Goal: Task Accomplishment & Management: Use online tool/utility

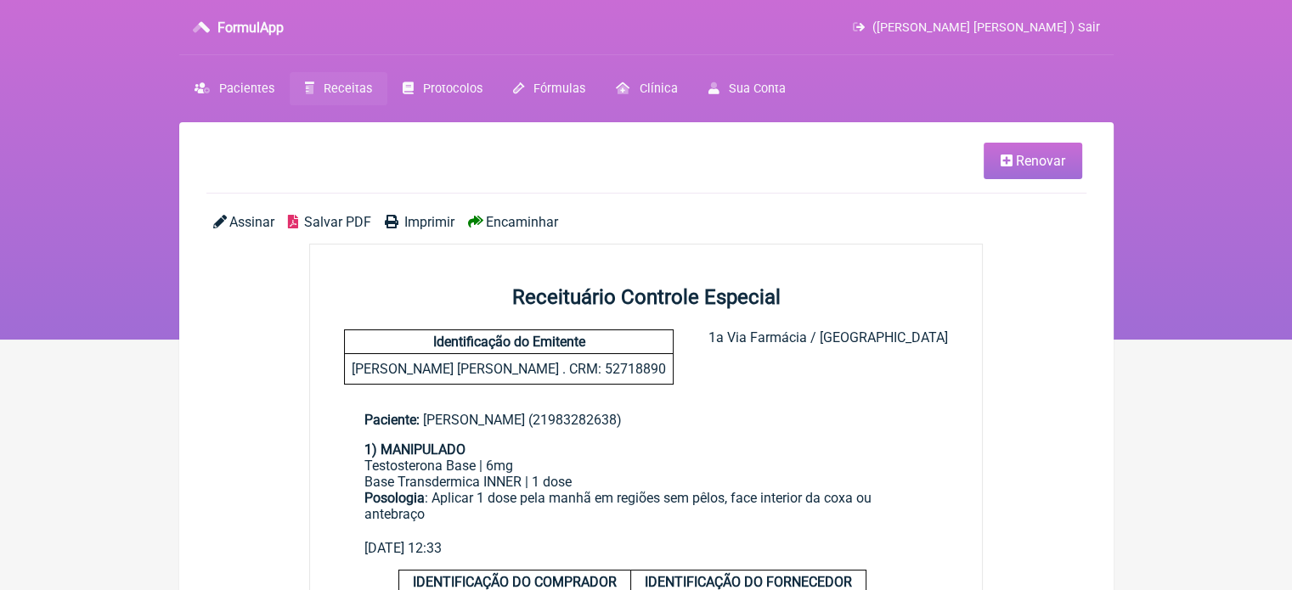
click at [327, 94] on span "Receitas" at bounding box center [348, 89] width 48 height 14
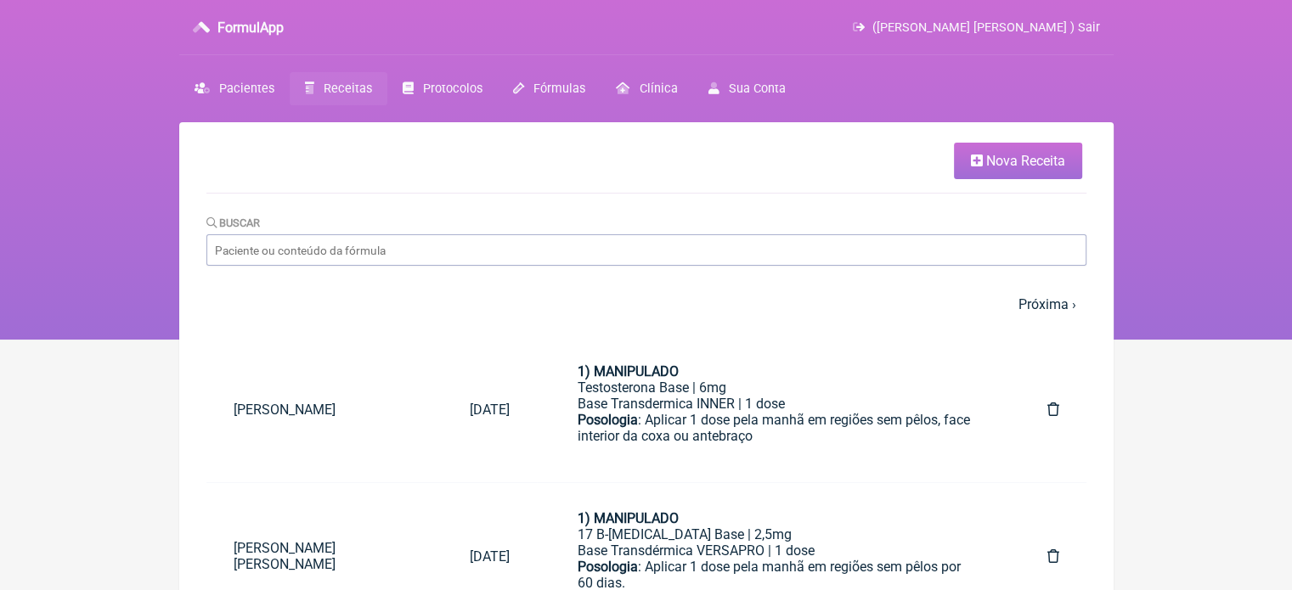
click at [1037, 166] on span "Nova Receita" at bounding box center [1025, 161] width 79 height 16
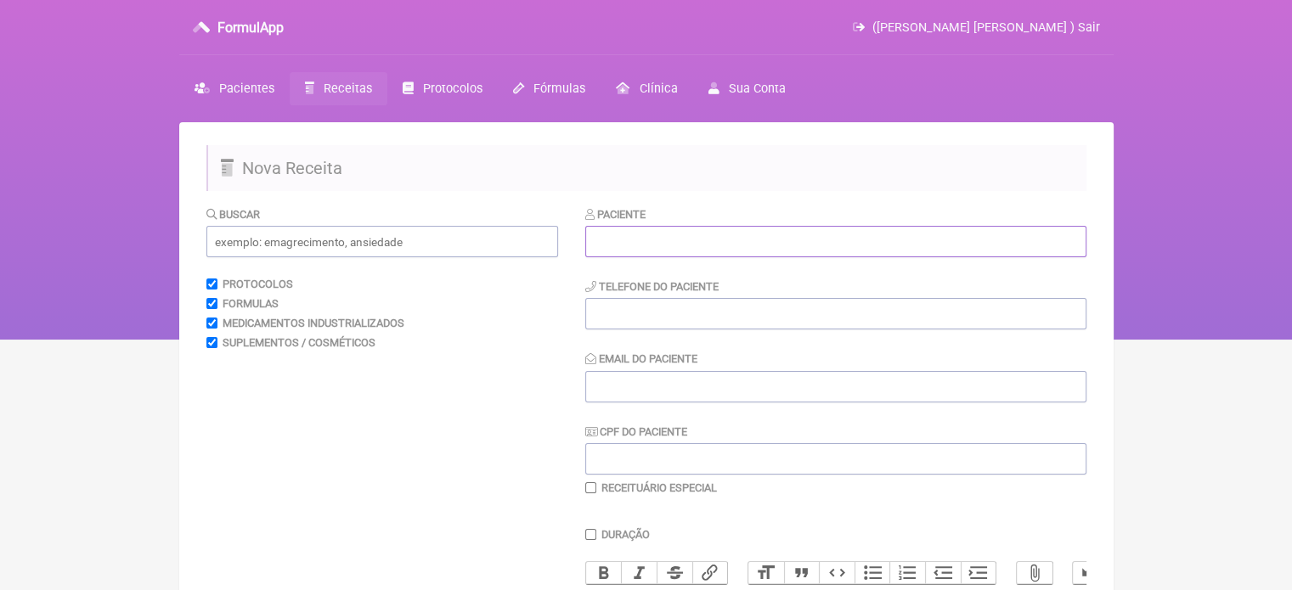
click at [608, 248] on input "text" at bounding box center [835, 241] width 501 height 31
paste input "[PERSON_NAME]"
type input "[PERSON_NAME]"
click at [659, 318] on input "tel" at bounding box center [835, 313] width 501 height 31
type input "21989959490"
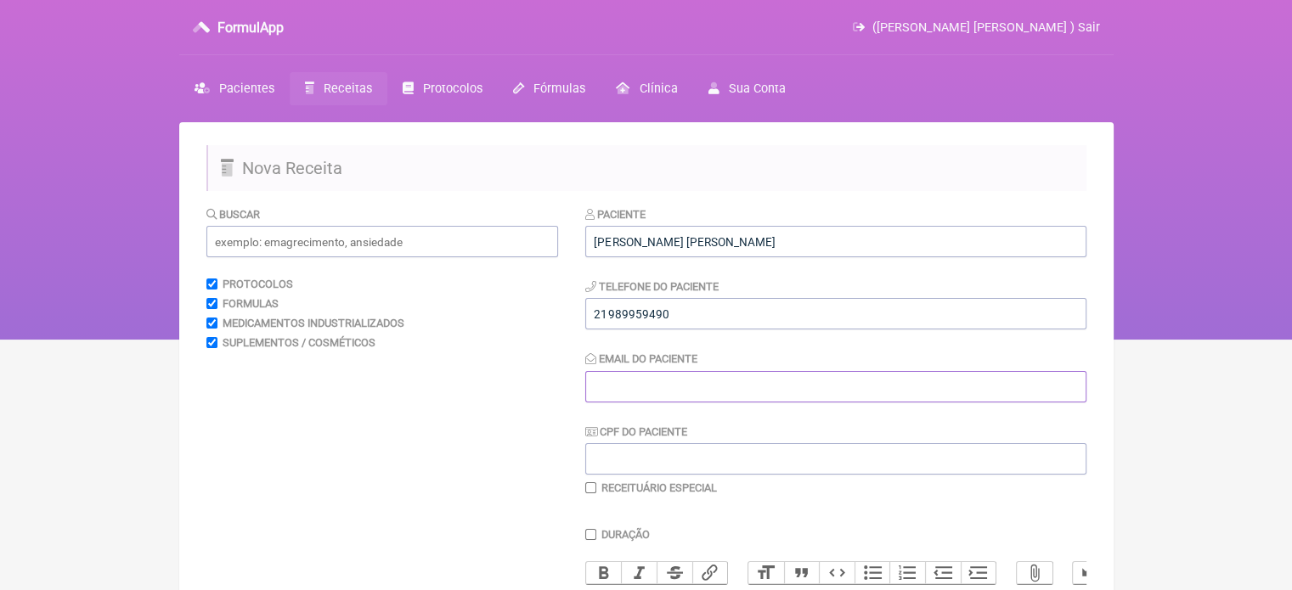
click at [612, 393] on input "Email do Paciente" at bounding box center [835, 386] width 501 height 31
type input "X@X"
click at [367, 222] on div "Buscar" at bounding box center [382, 231] width 352 height 52
click at [366, 237] on input "text" at bounding box center [382, 241] width 352 height 31
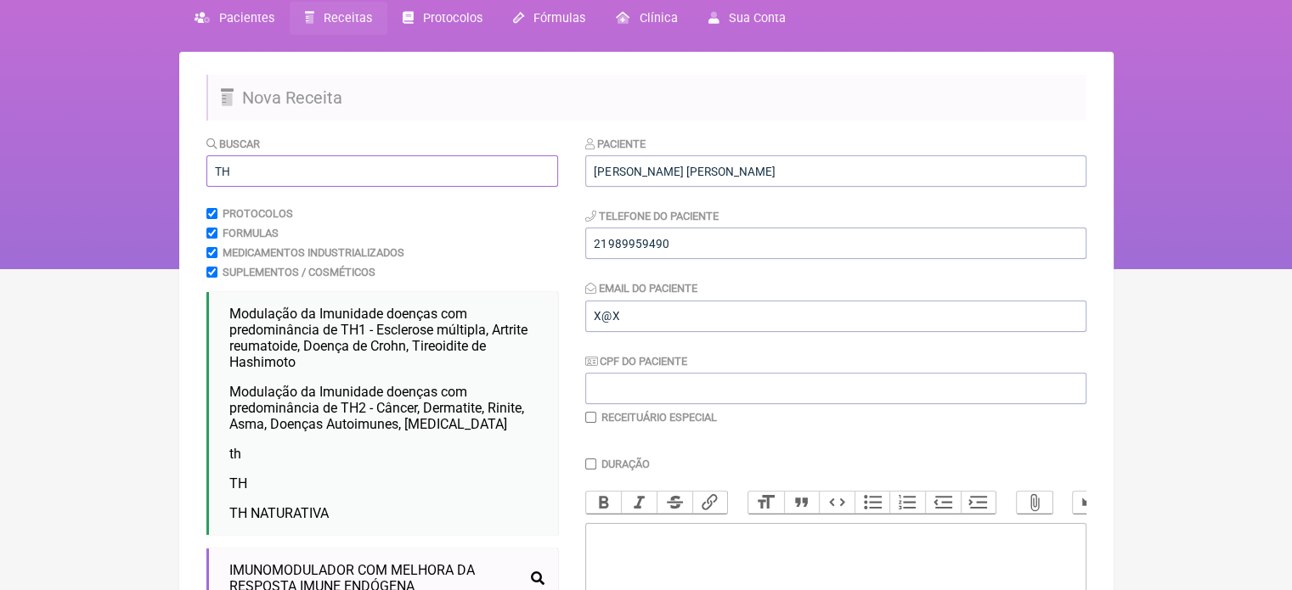
scroll to position [170, 0]
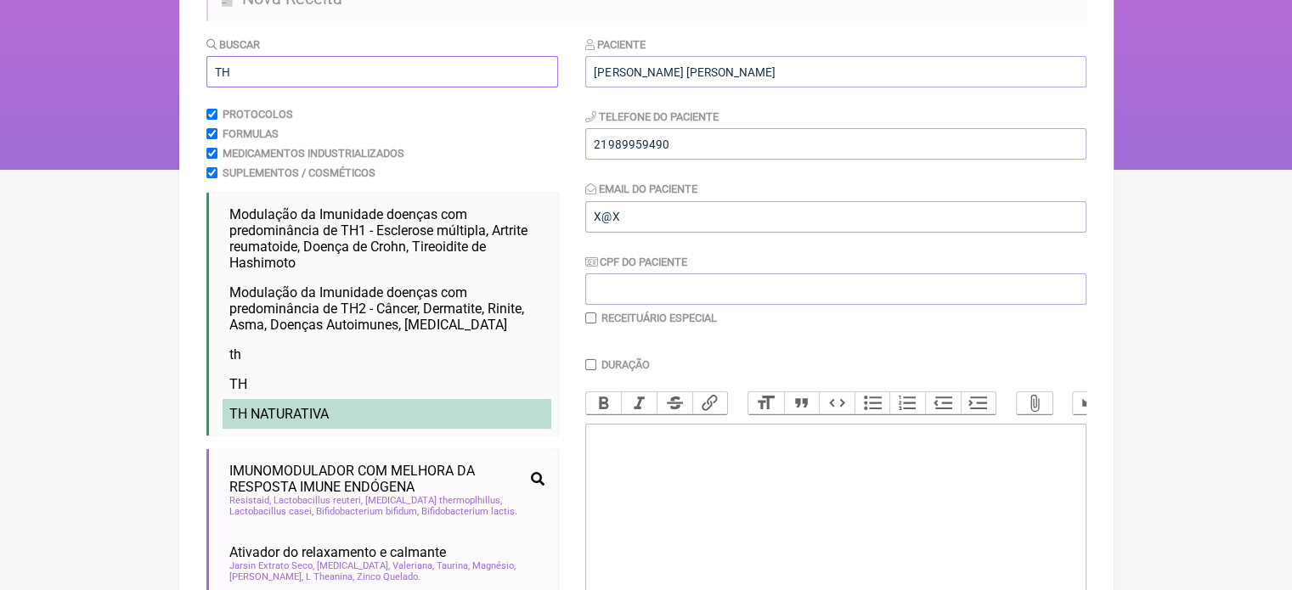
type input "TH"
click at [310, 414] on span "TH NATURATIVA" at bounding box center [278, 414] width 99 height 16
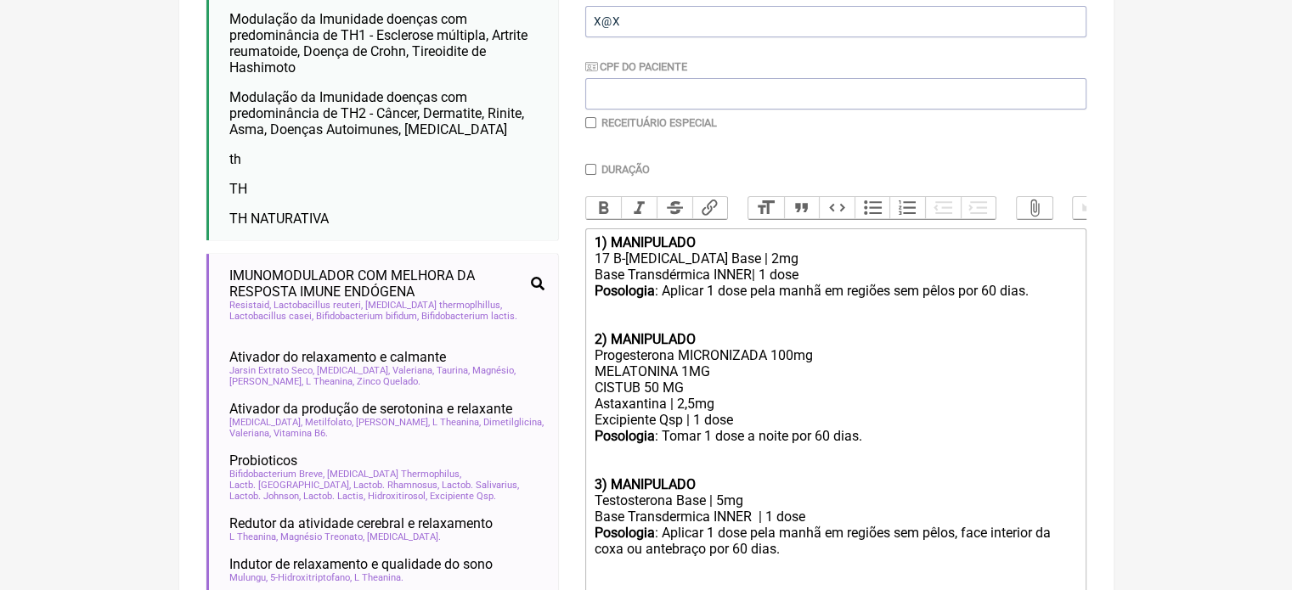
scroll to position [340, 0]
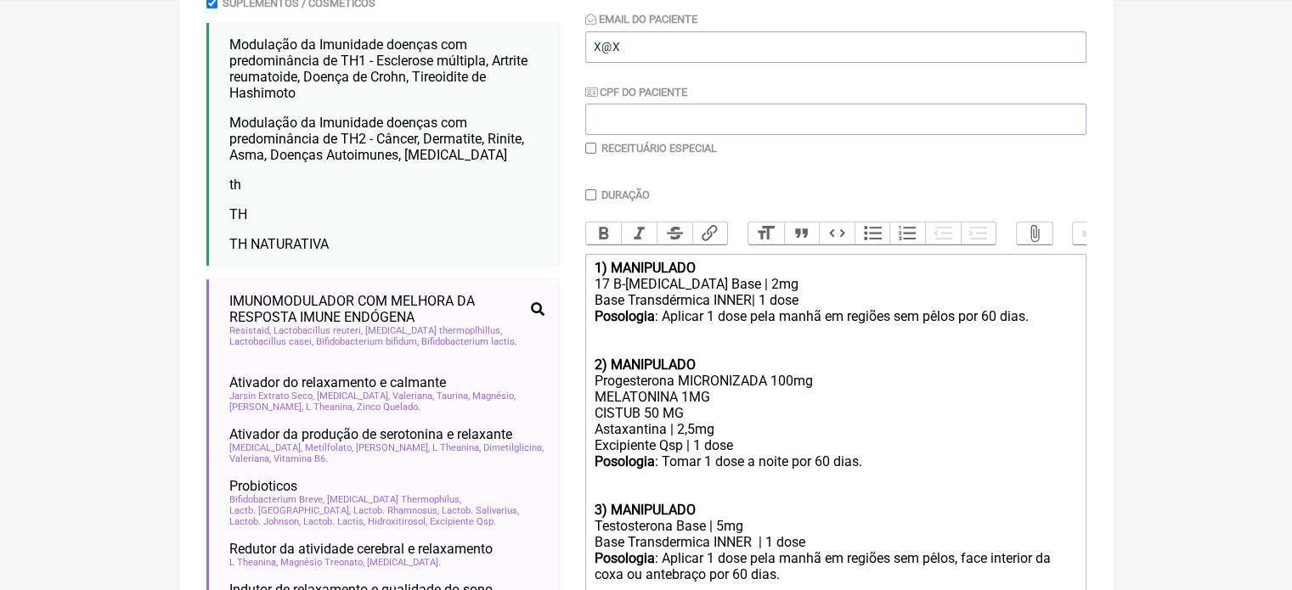
click at [594, 149] on input "checkbox" at bounding box center [590, 148] width 11 height 11
checkbox input "true"
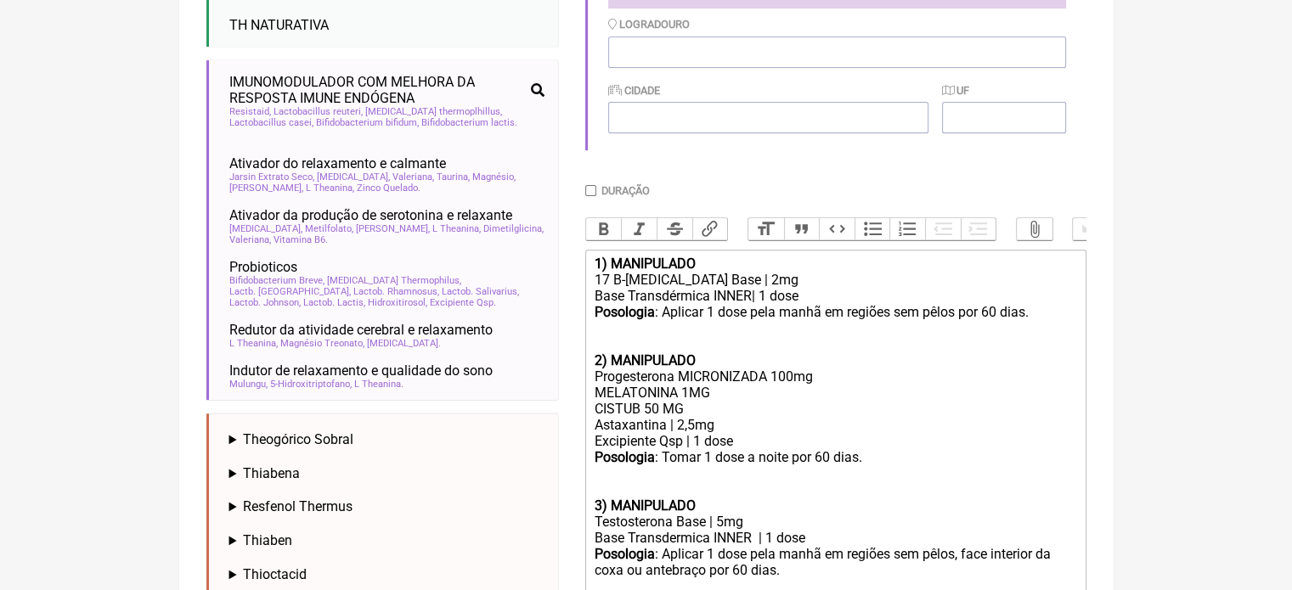
scroll to position [723, 0]
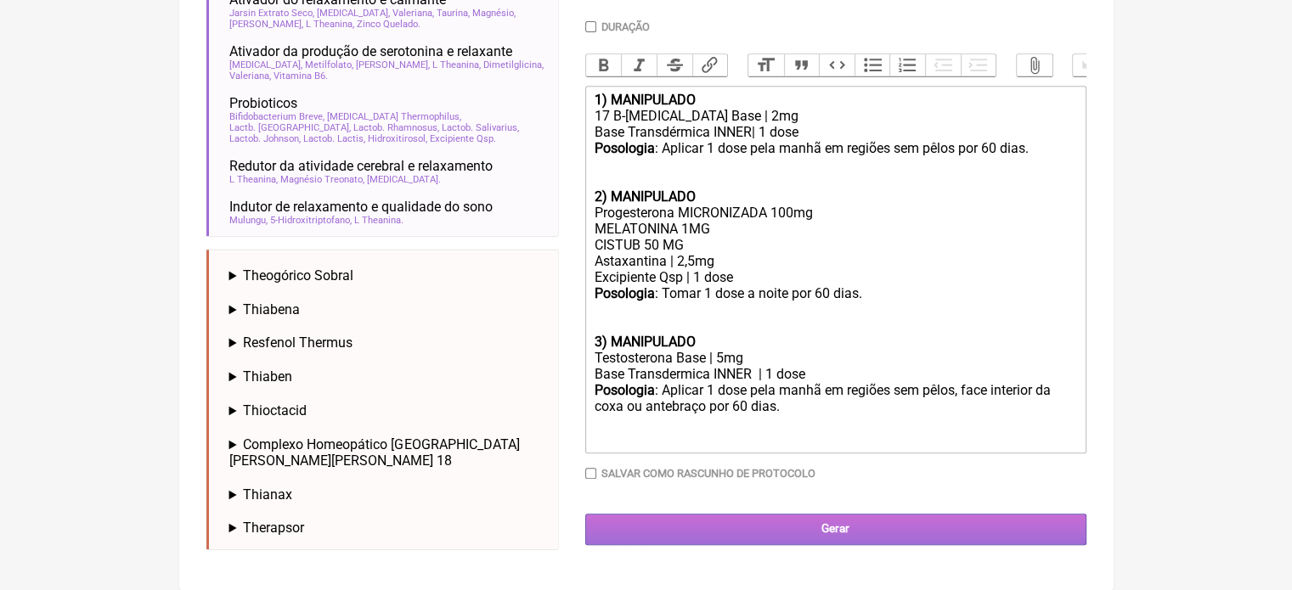
click at [869, 537] on input "Gerar" at bounding box center [835, 529] width 501 height 31
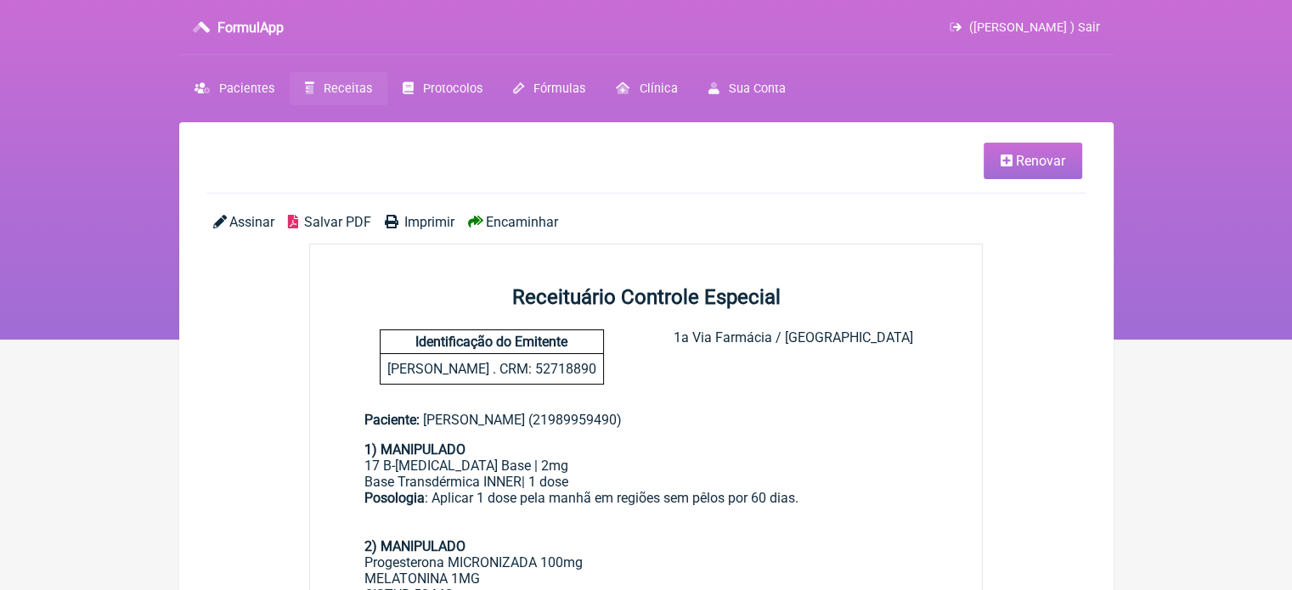
click at [411, 227] on span "Imprimir" at bounding box center [429, 222] width 50 height 16
click at [222, 82] on span "Pacientes" at bounding box center [246, 89] width 55 height 14
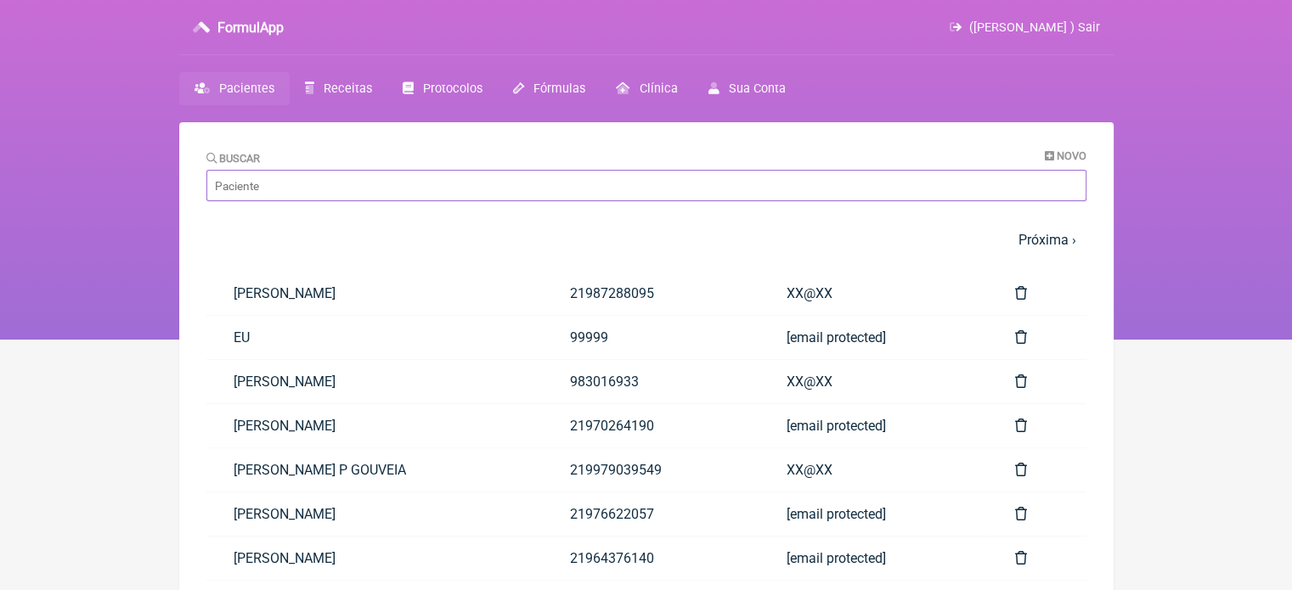
click at [310, 194] on input "Buscar" at bounding box center [646, 185] width 880 height 31
paste input "[PERSON_NAME]"
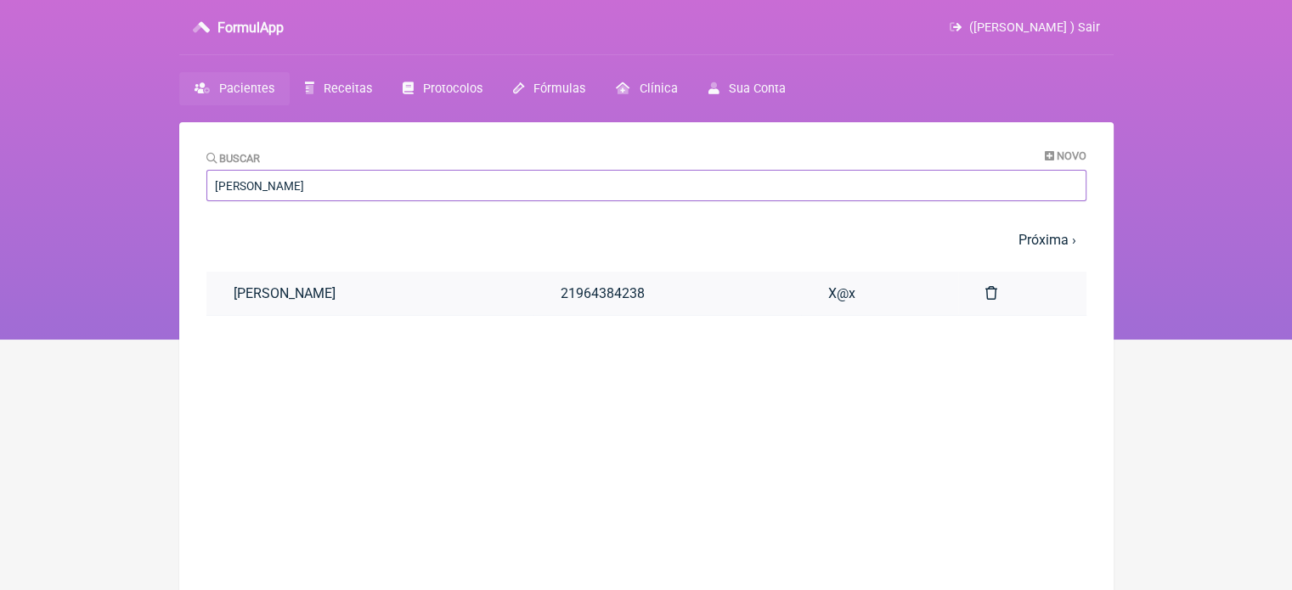
type input "[PERSON_NAME]"
click at [380, 292] on link "[PERSON_NAME]" at bounding box center [370, 293] width 328 height 43
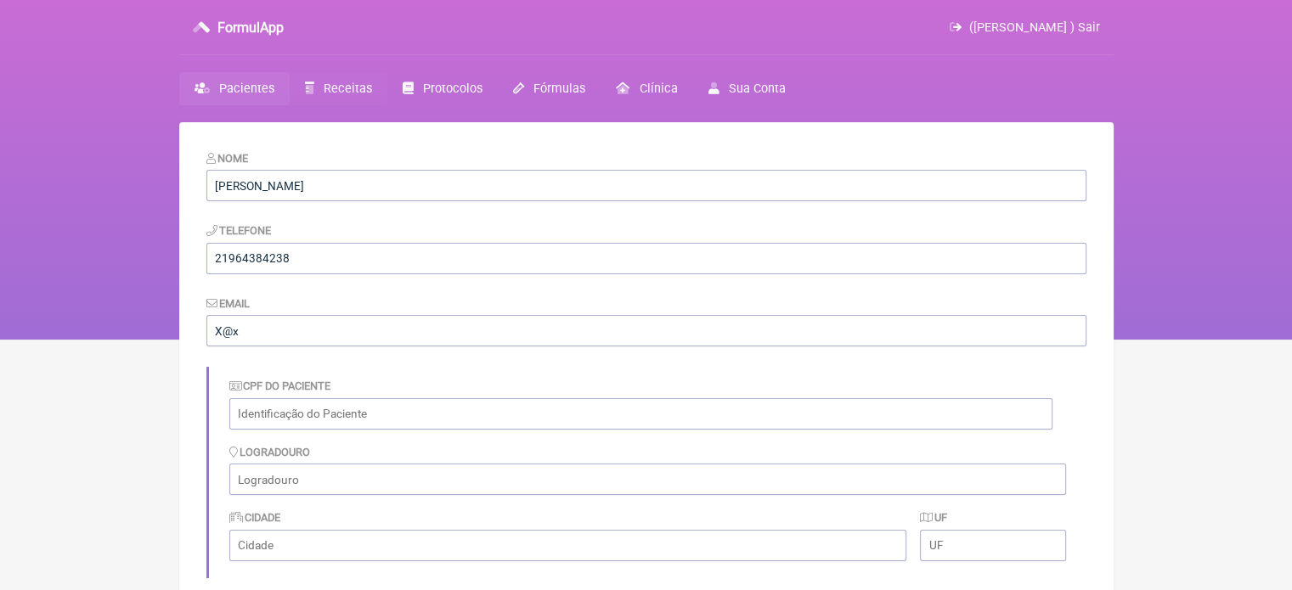
click at [329, 79] on link "Receitas" at bounding box center [339, 88] width 98 height 33
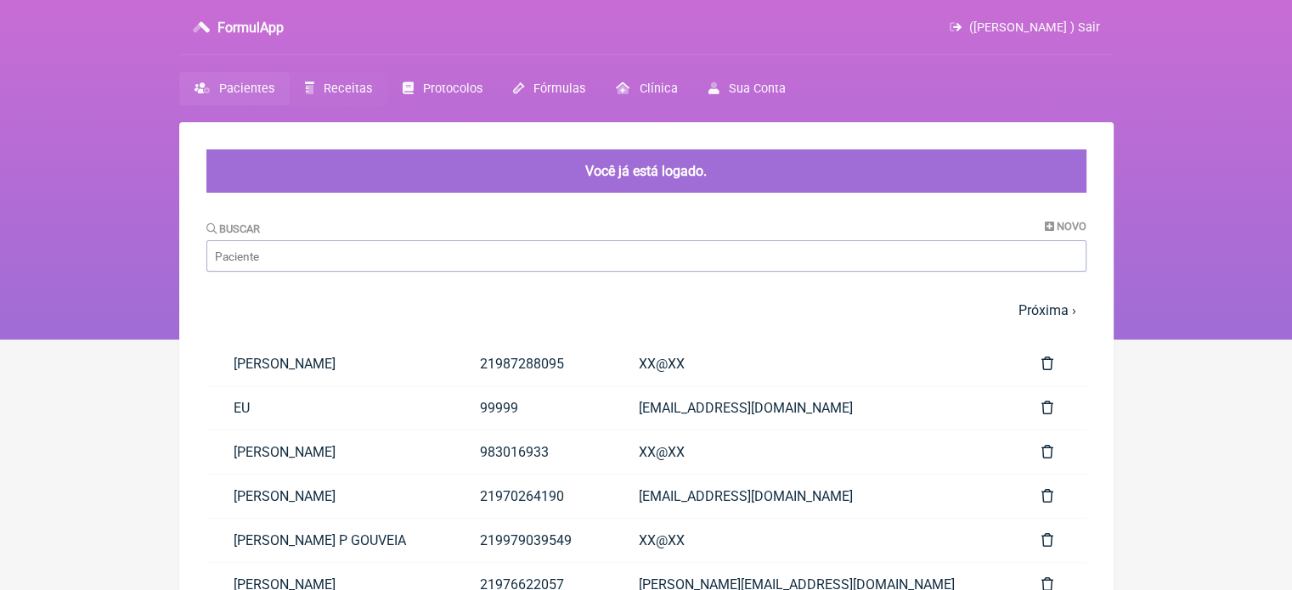
click at [335, 87] on span "Receitas" at bounding box center [348, 89] width 48 height 14
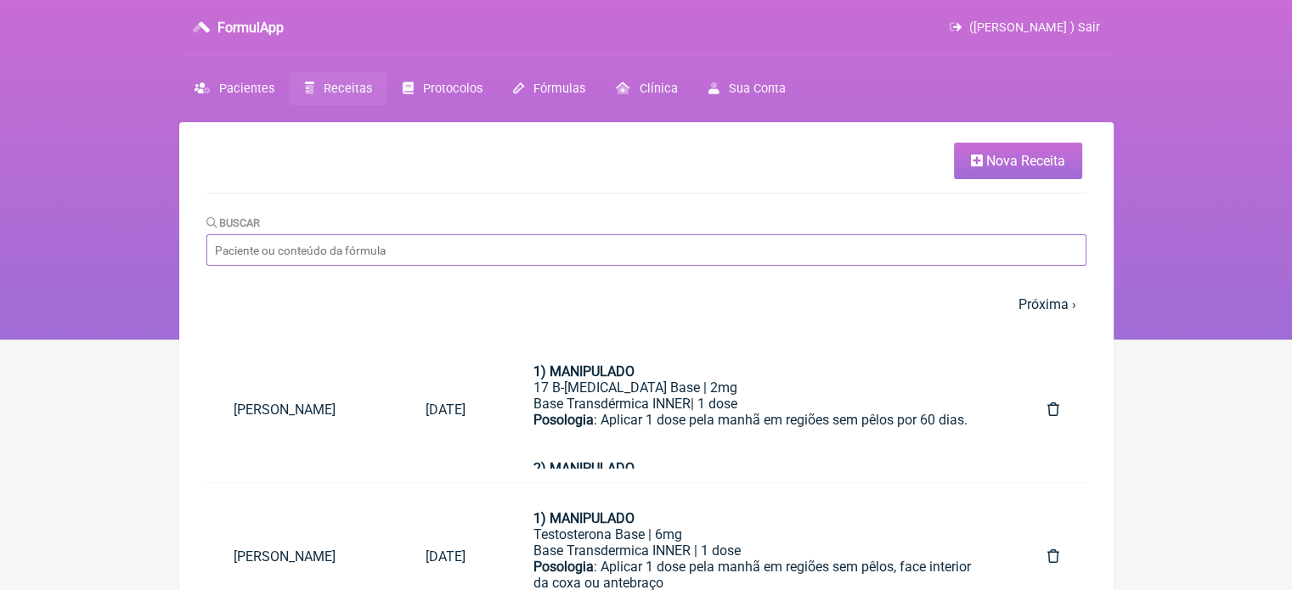
click at [448, 258] on input "Buscar" at bounding box center [646, 249] width 880 height 31
paste input "CAROLINE MELO DE OLIVEIRA"
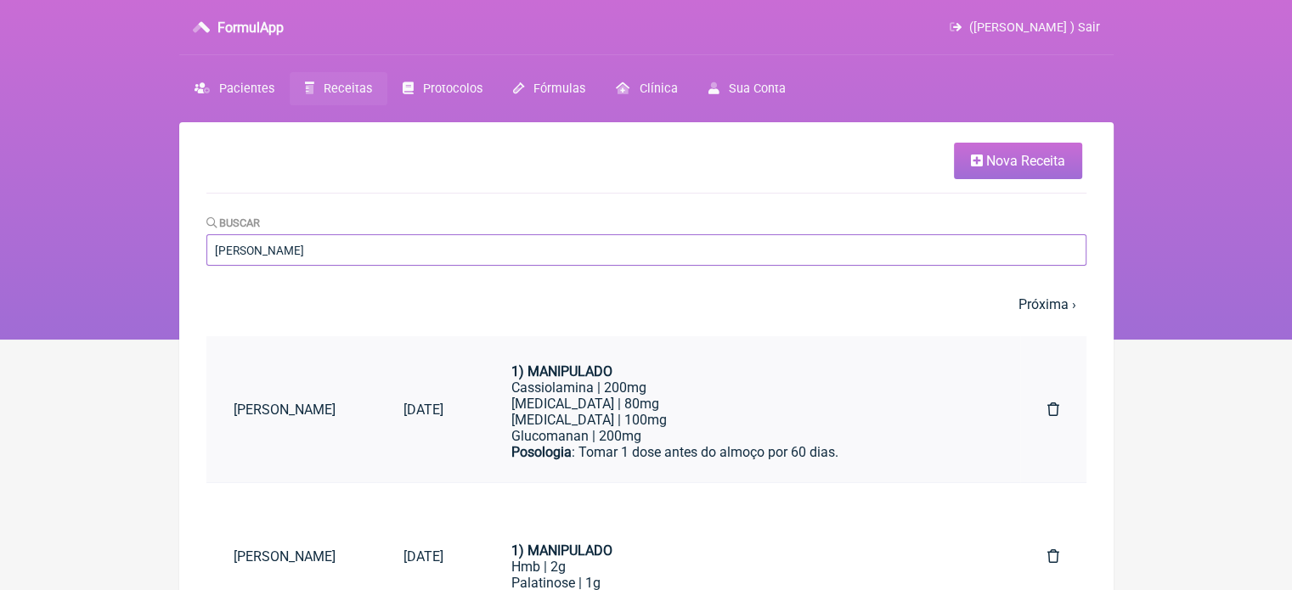
type input "CAROLINE MELO DE OLIVEIRA"
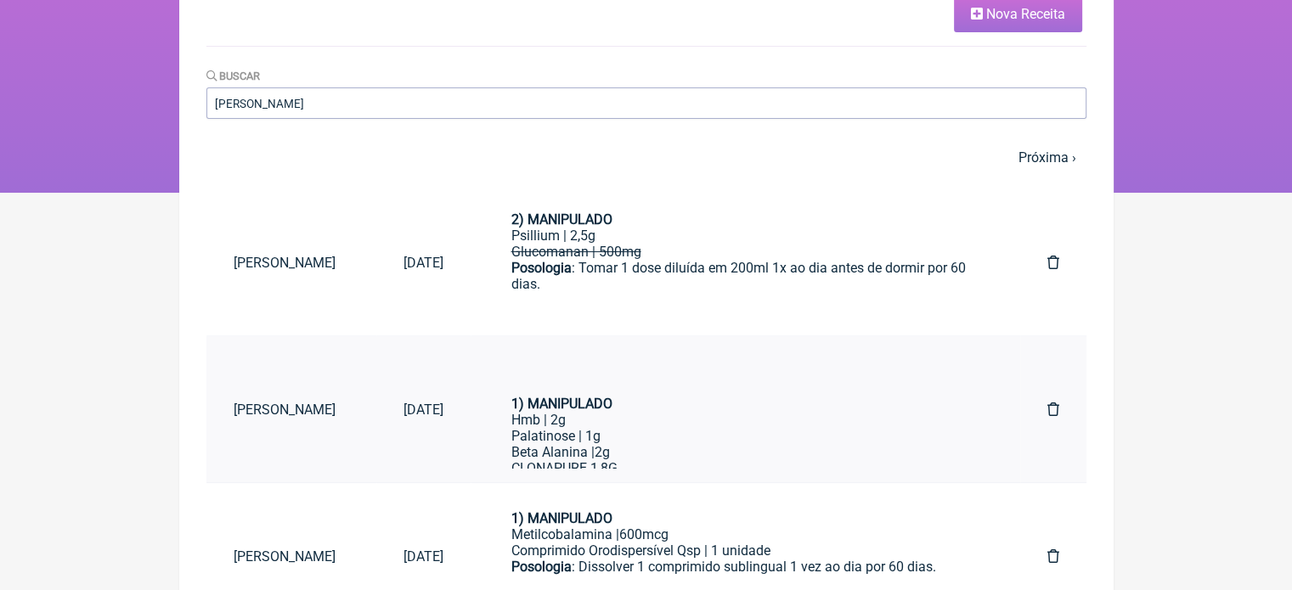
scroll to position [228, 0]
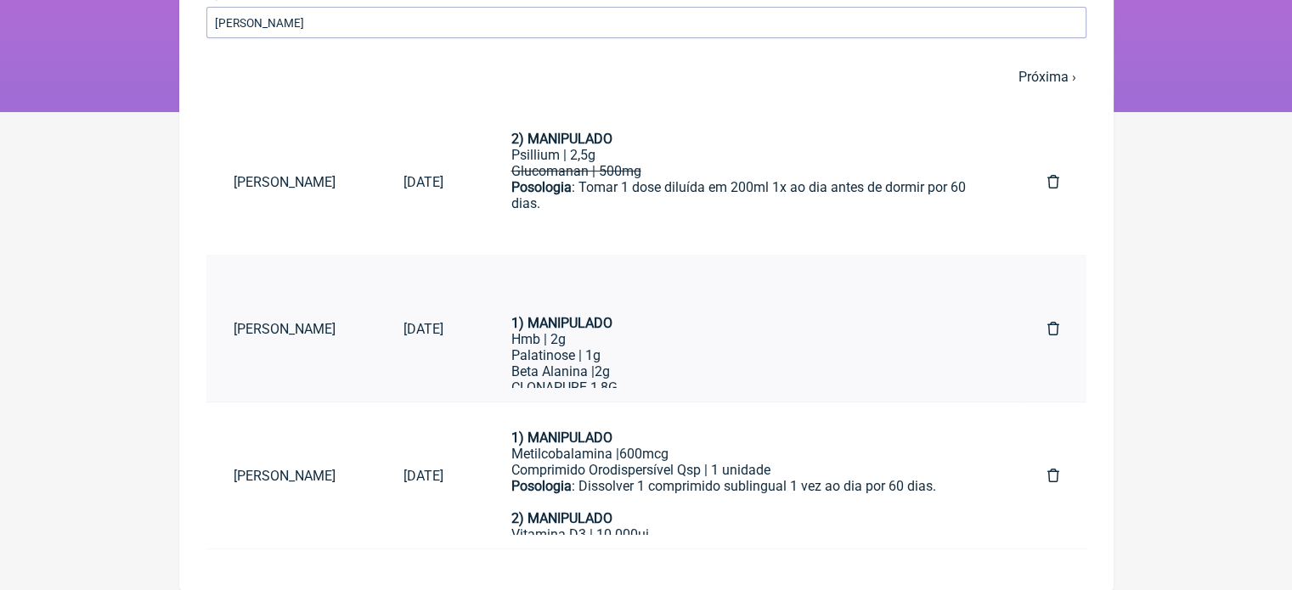
click at [645, 363] on div "Palatinose | 1g" at bounding box center [745, 355] width 468 height 16
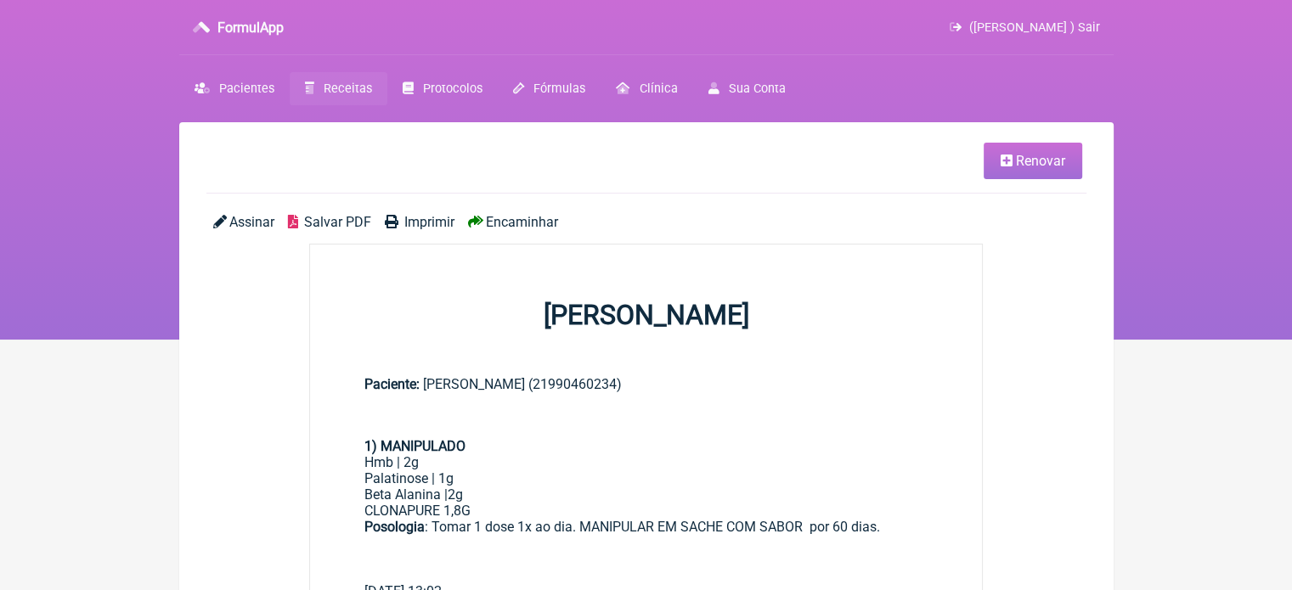
click at [1028, 164] on span "Renovar" at bounding box center [1040, 161] width 49 height 16
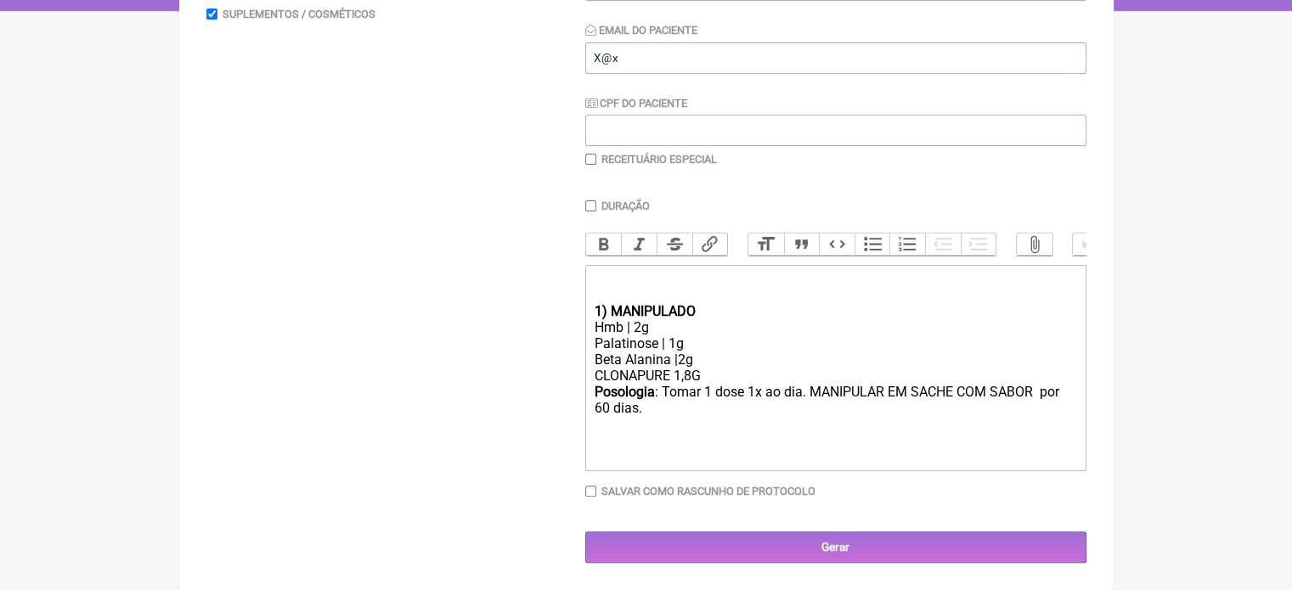
scroll to position [343, 0]
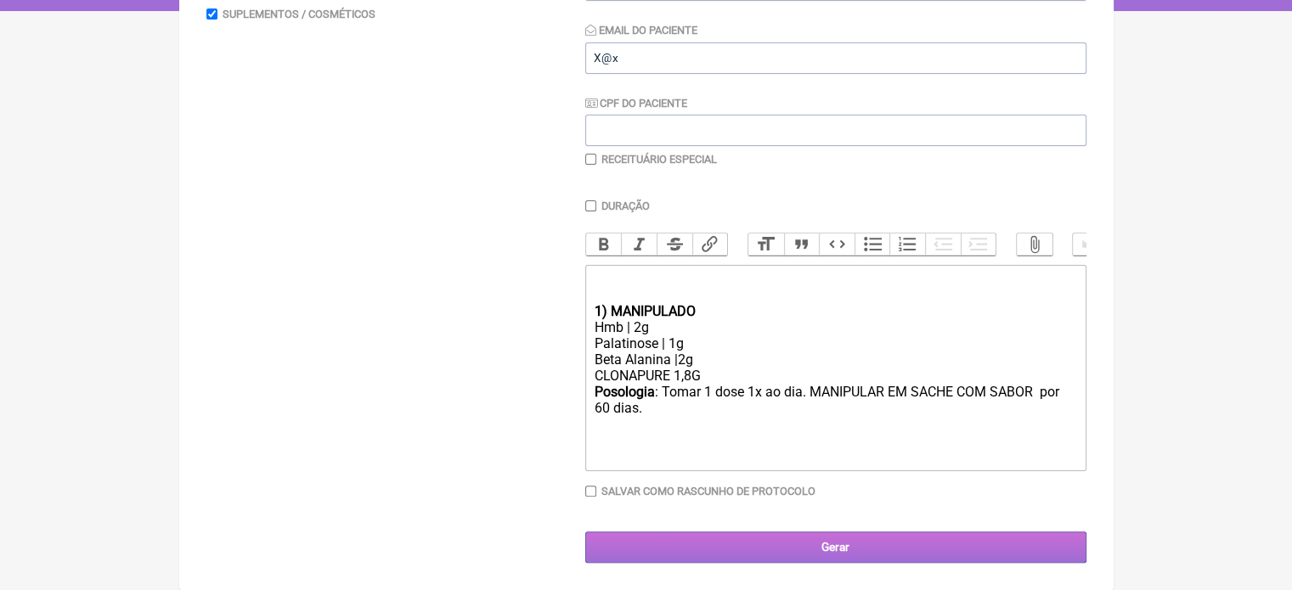
click at [751, 541] on input "Gerar" at bounding box center [835, 547] width 501 height 31
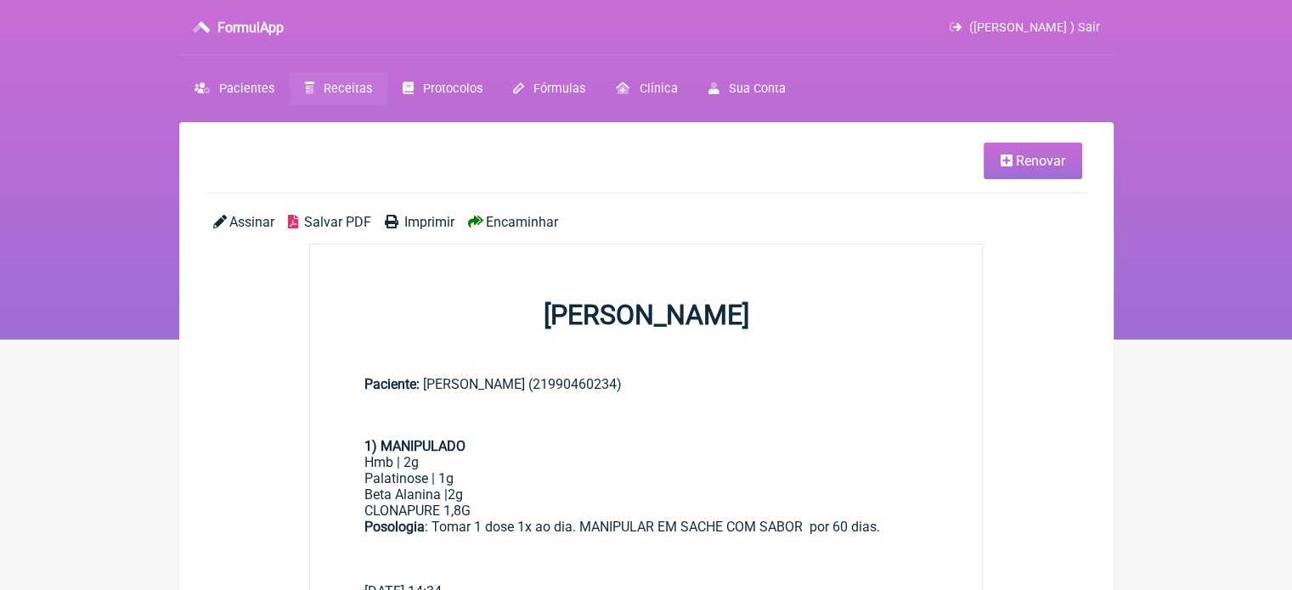
click at [419, 222] on span "Imprimir" at bounding box center [429, 222] width 50 height 16
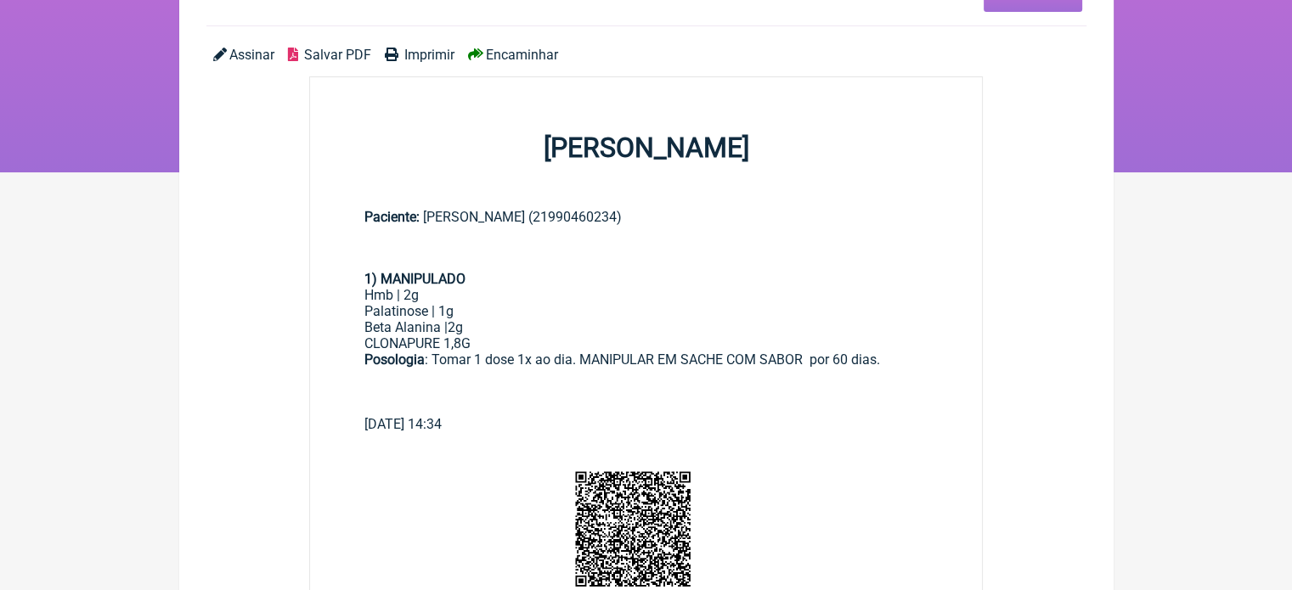
scroll to position [170, 0]
